Goal: Find specific page/section: Find specific page/section

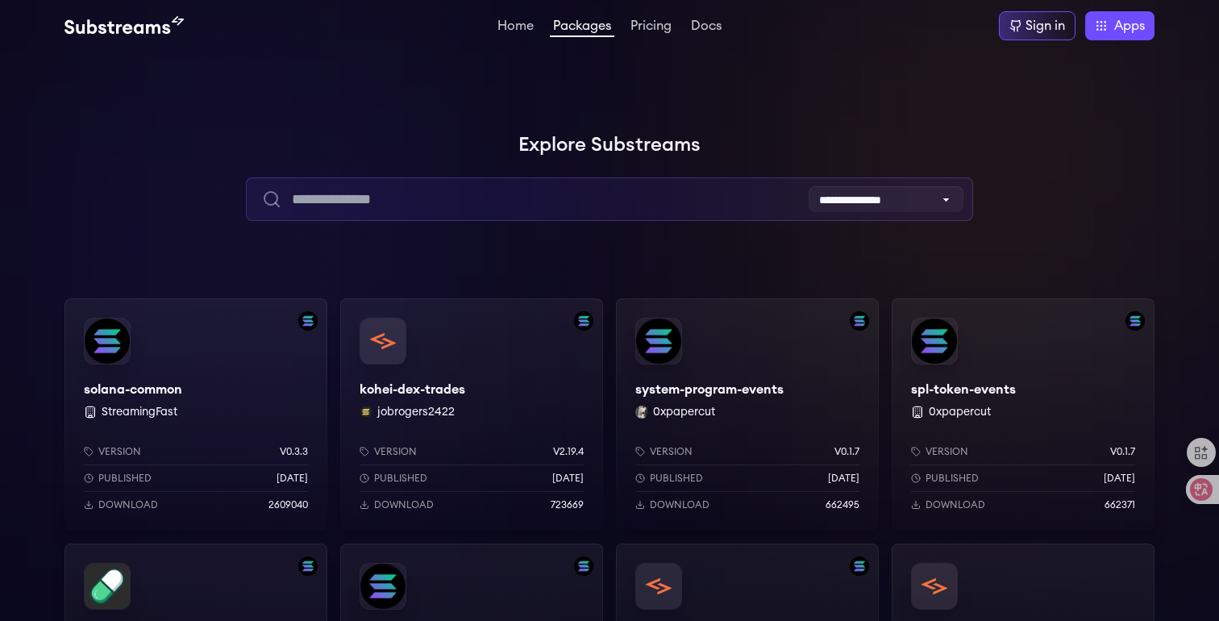
click at [563, 203] on input "text" at bounding box center [609, 199] width 726 height 44
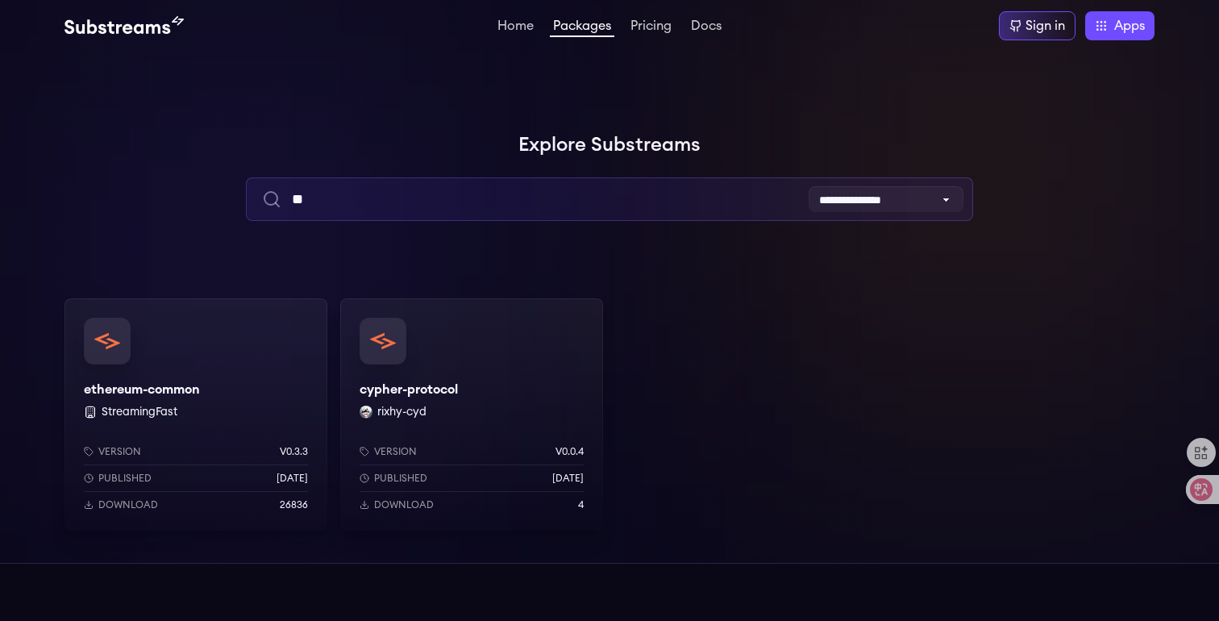
type input "***"
